Goal: Check status: Check status

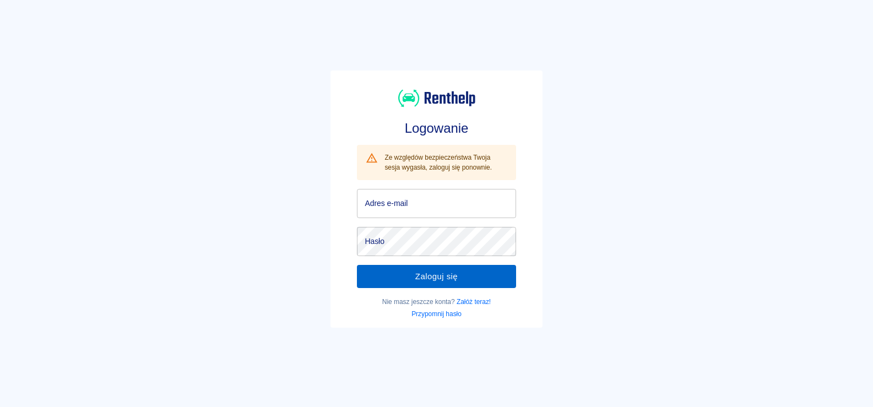
type input "[EMAIL_ADDRESS][DOMAIN_NAME]"
click at [430, 277] on button "Zaloguj się" at bounding box center [436, 276] width 159 height 23
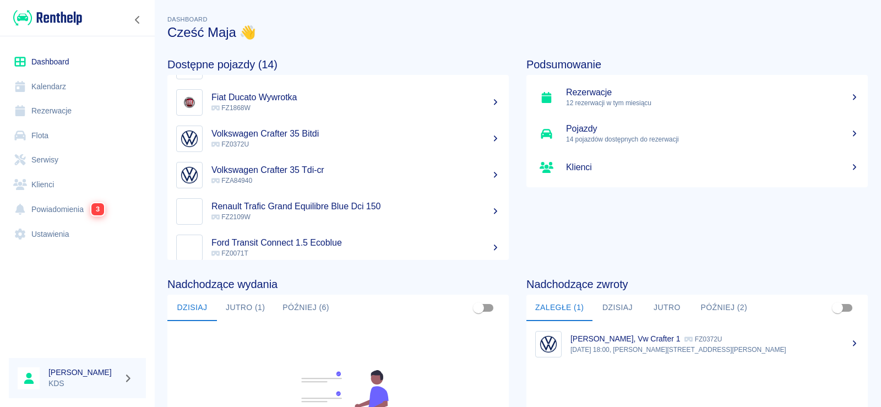
scroll to position [330, 0]
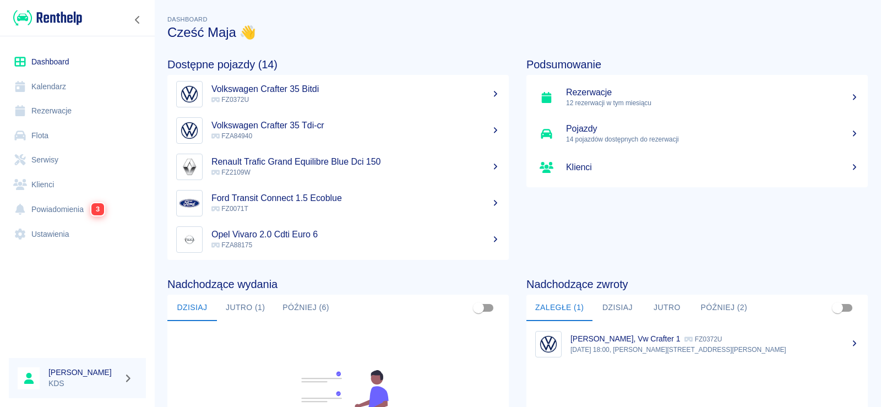
click at [252, 308] on button "Jutro (1)" at bounding box center [245, 308] width 57 height 26
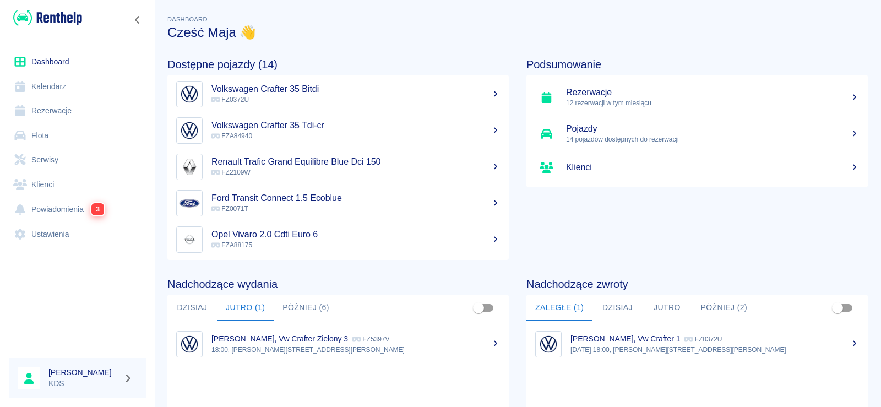
click at [112, 113] on link "Rezerwacje" at bounding box center [77, 111] width 137 height 25
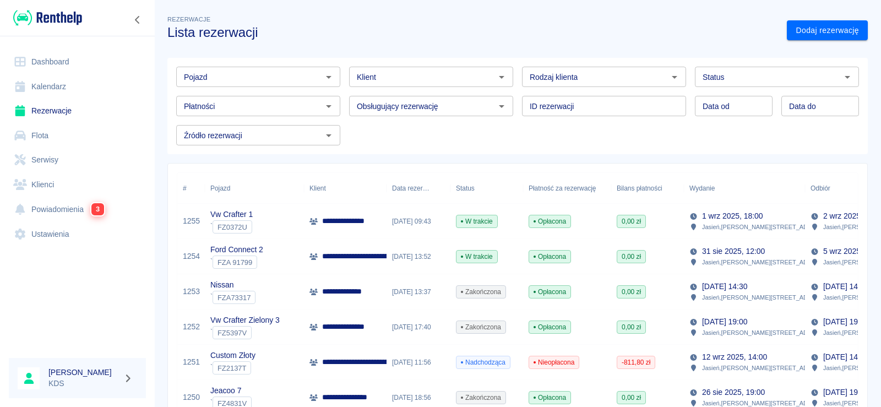
click at [69, 56] on link "Dashboard" at bounding box center [77, 62] width 137 height 25
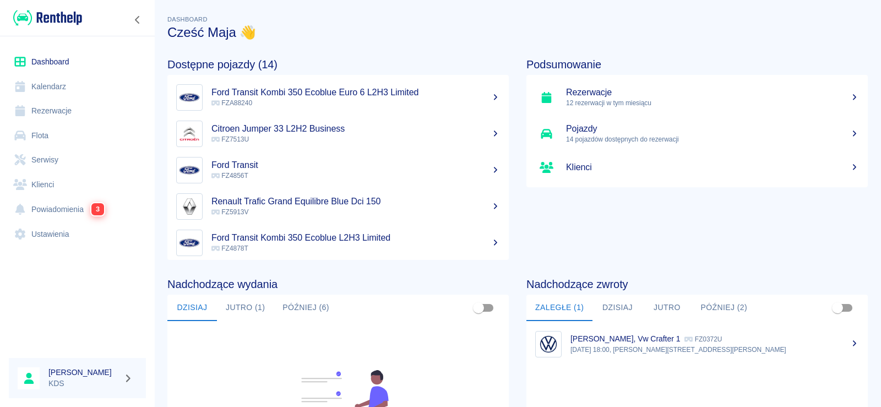
click at [45, 79] on link "Kalendarz" at bounding box center [77, 86] width 137 height 25
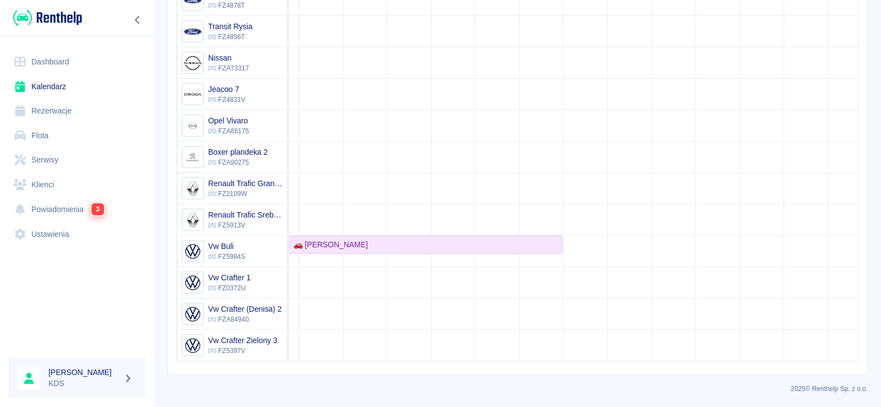
scroll to position [229, 235]
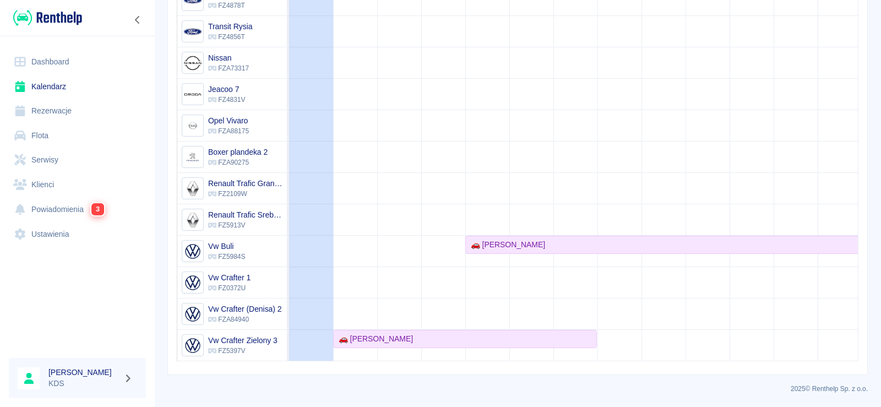
drag, startPoint x: 454, startPoint y: 352, endPoint x: 393, endPoint y: 361, distance: 61.8
click at [394, 361] on td "🚗 [PERSON_NAME] 🚗 [PERSON_NAME] 🚗 [PERSON_NAME] 🚗 HYDROTANK SPÓŁKA Z OGRANICZON…" at bounding box center [573, 158] width 569 height 408
